Goal: Task Accomplishment & Management: Understand process/instructions

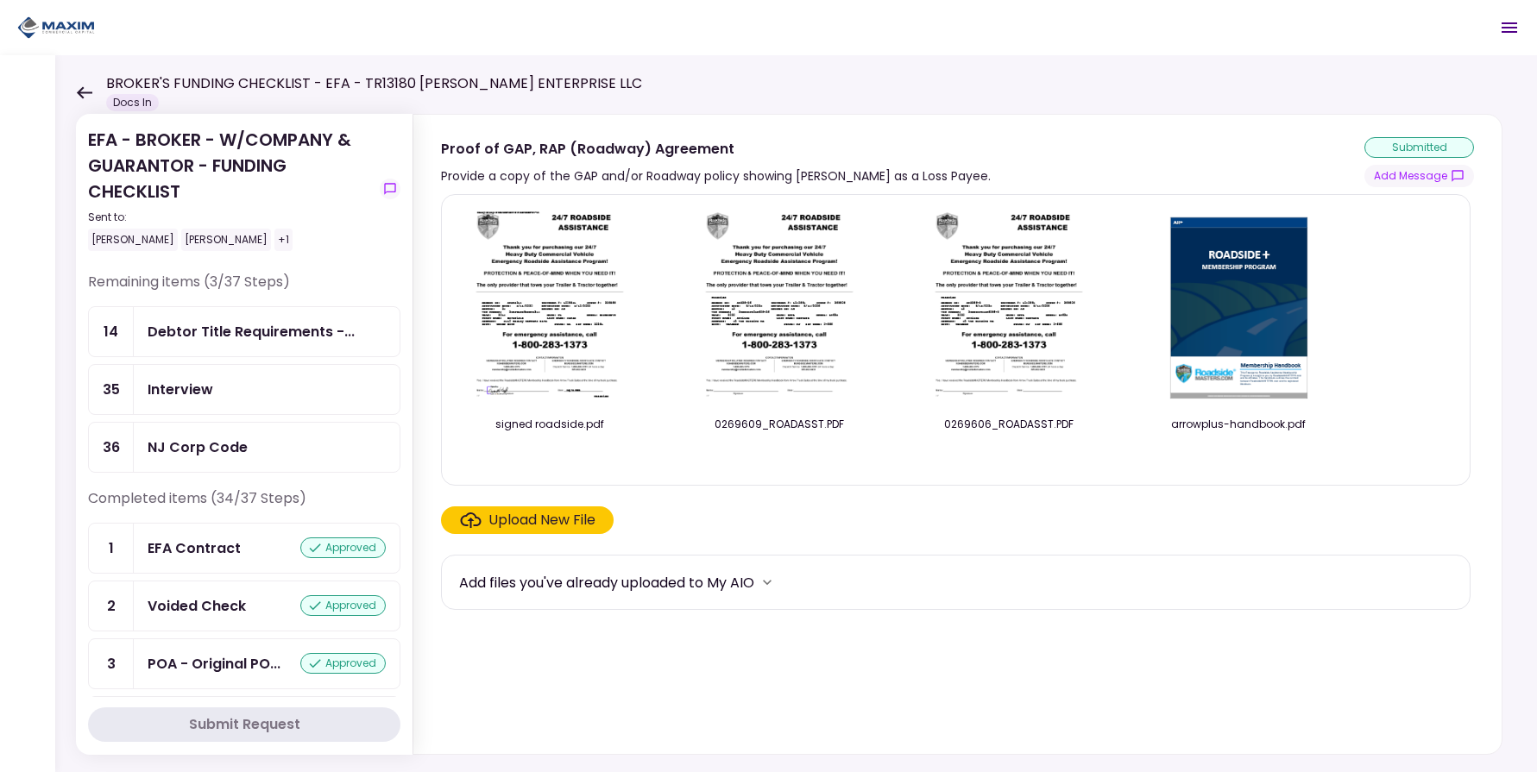
click at [1182, 138] on div "Proof of GAP, RAP (Roadway) Agreement Provide a copy of the GAP and/or Roadway …" at bounding box center [957, 162] width 1033 height 50
